Goal: Task Accomplishment & Management: Use online tool/utility

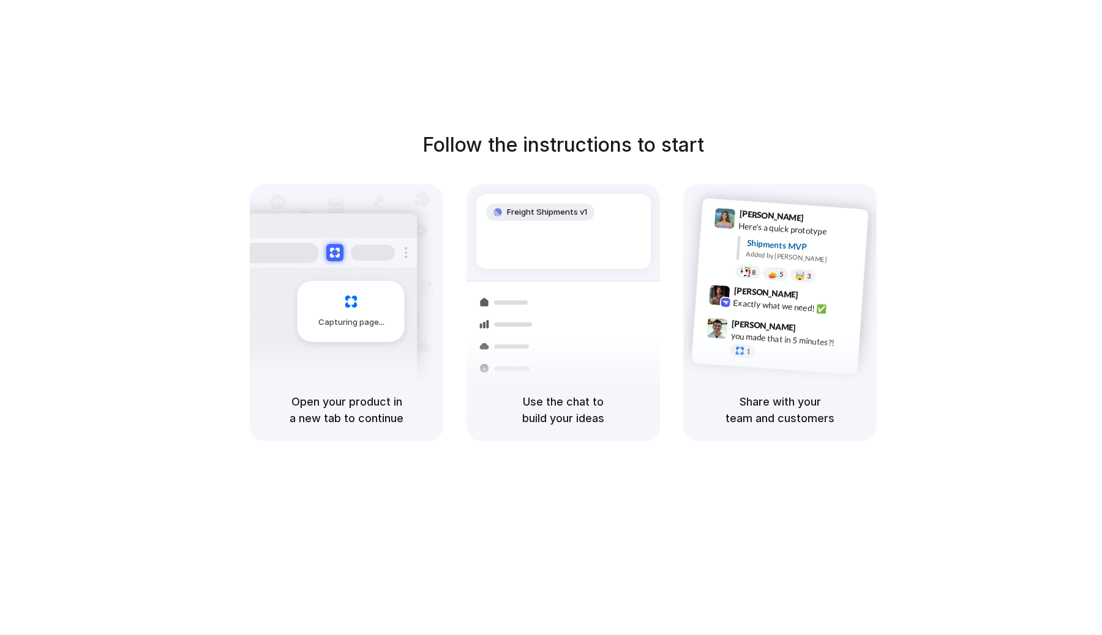
click at [835, 111] on div "Follow the instructions to start Capturing page Open your product in a new tab …" at bounding box center [563, 330] width 1126 height 660
drag, startPoint x: 713, startPoint y: 444, endPoint x: 705, endPoint y: 496, distance: 52.7
click at [705, 496] on div "Follow the instructions to start Capturing page Open your product in a new tab …" at bounding box center [563, 330] width 1126 height 660
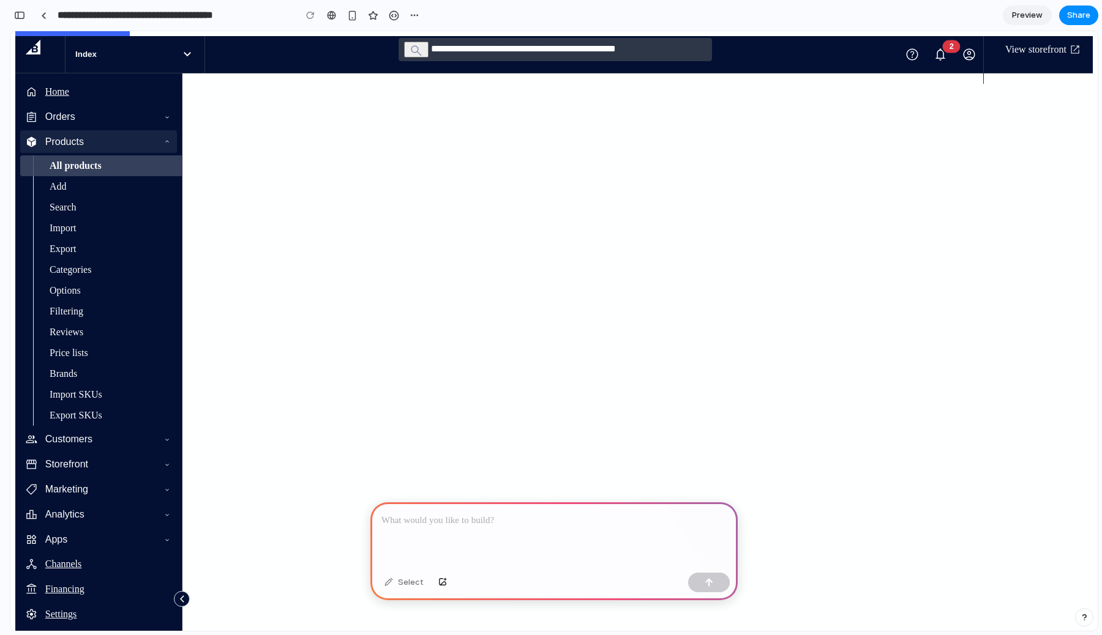
click at [446, 520] on p at bounding box center [553, 521] width 345 height 15
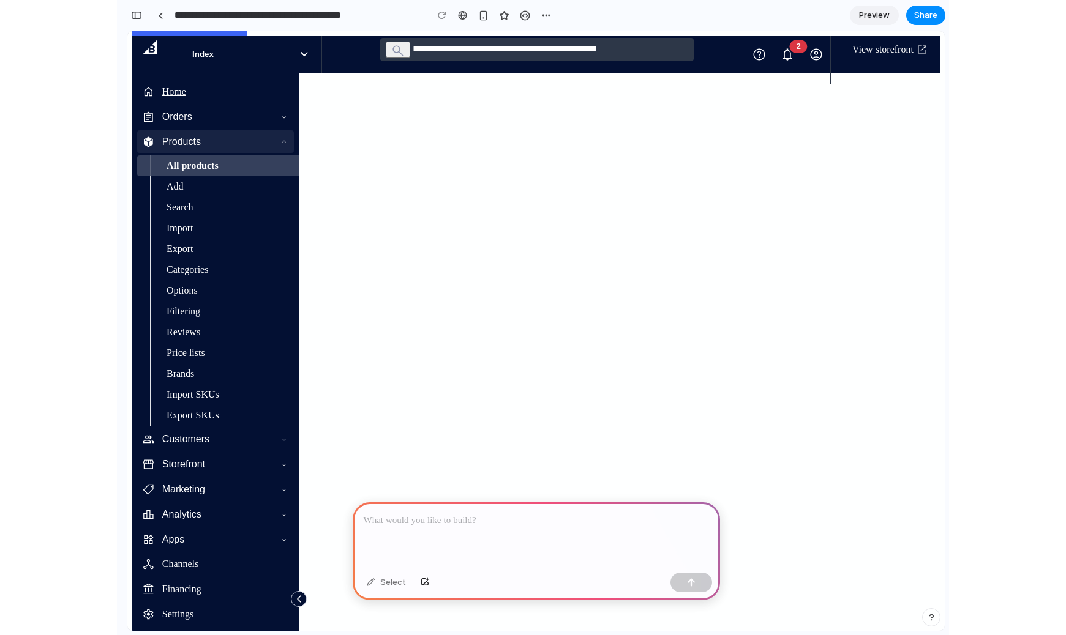
scroll to position [0, 11]
